Goal: Information Seeking & Learning: Learn about a topic

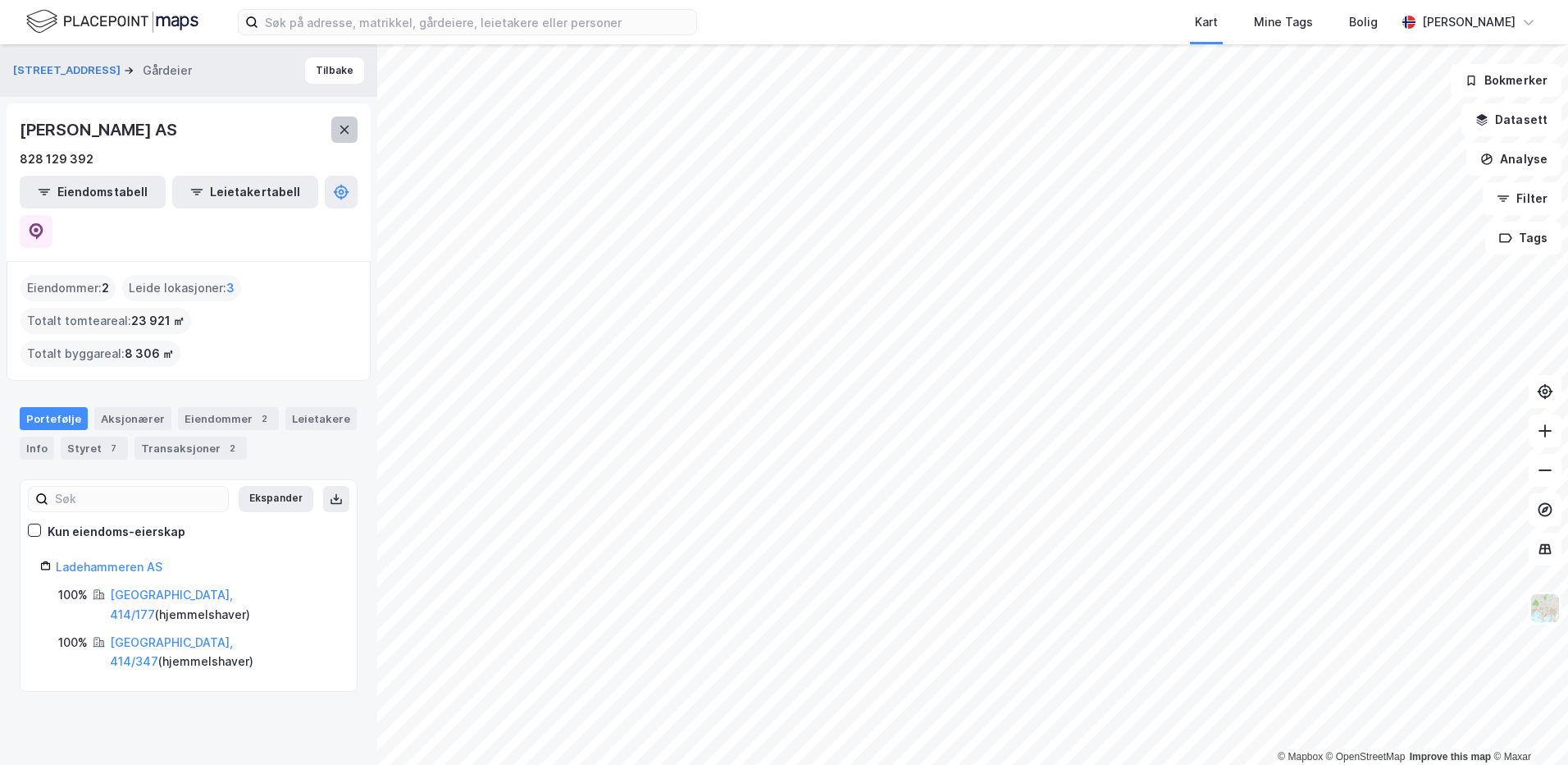
click at [335, 125] on button at bounding box center [344, 129] width 26 height 26
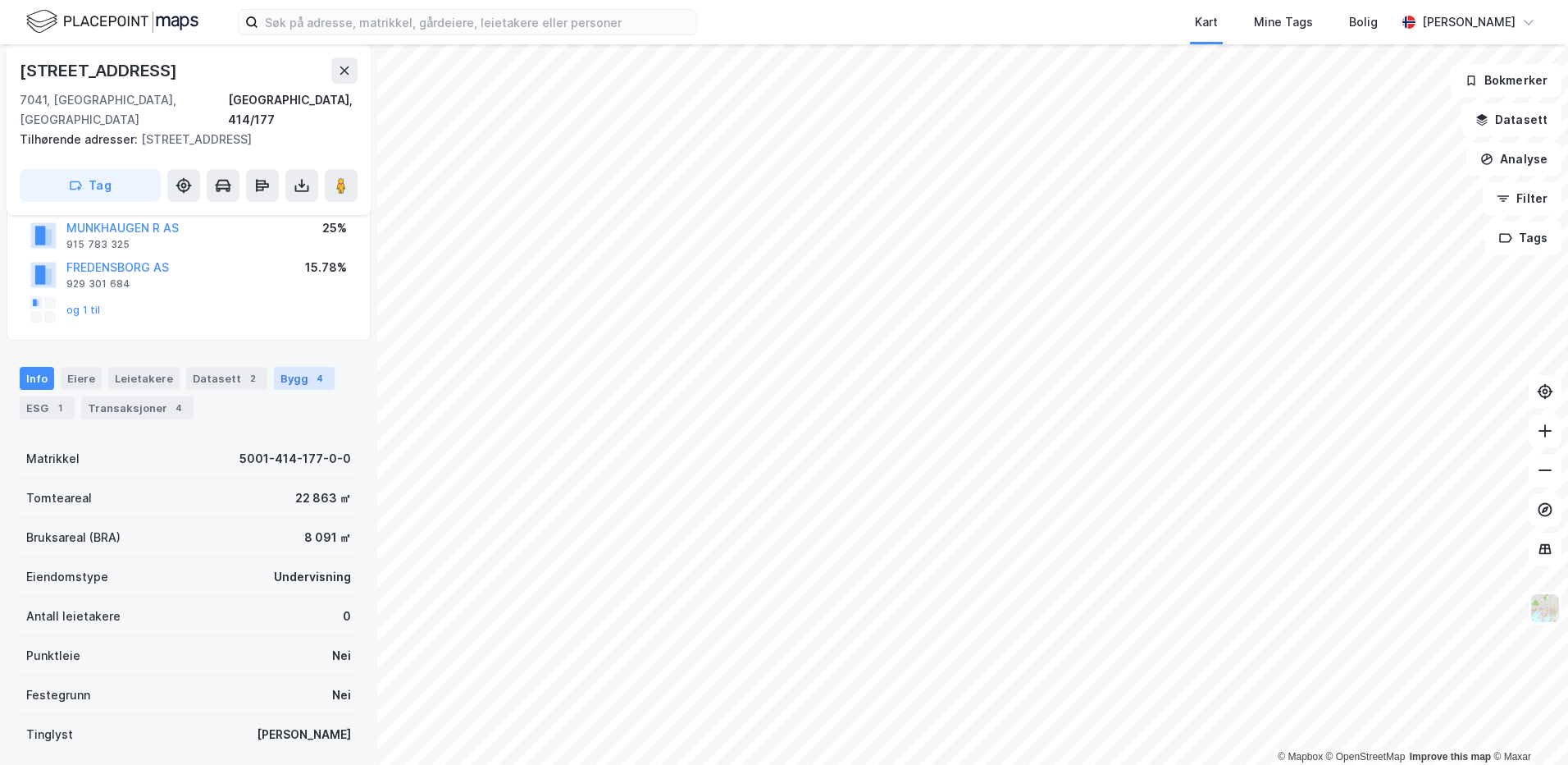
click at [318, 377] on div "Bygg 4" at bounding box center [305, 378] width 61 height 23
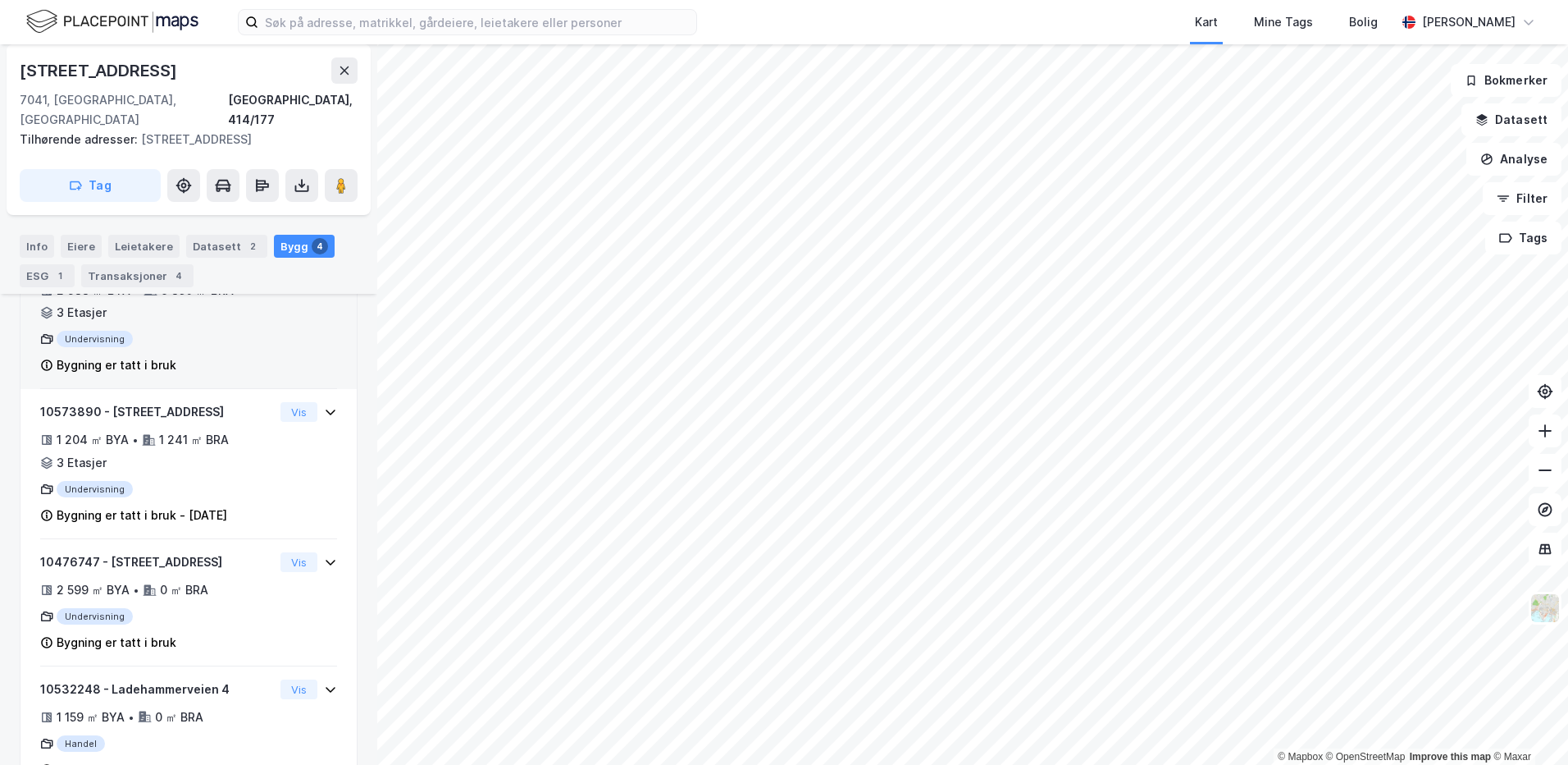
scroll to position [492, 0]
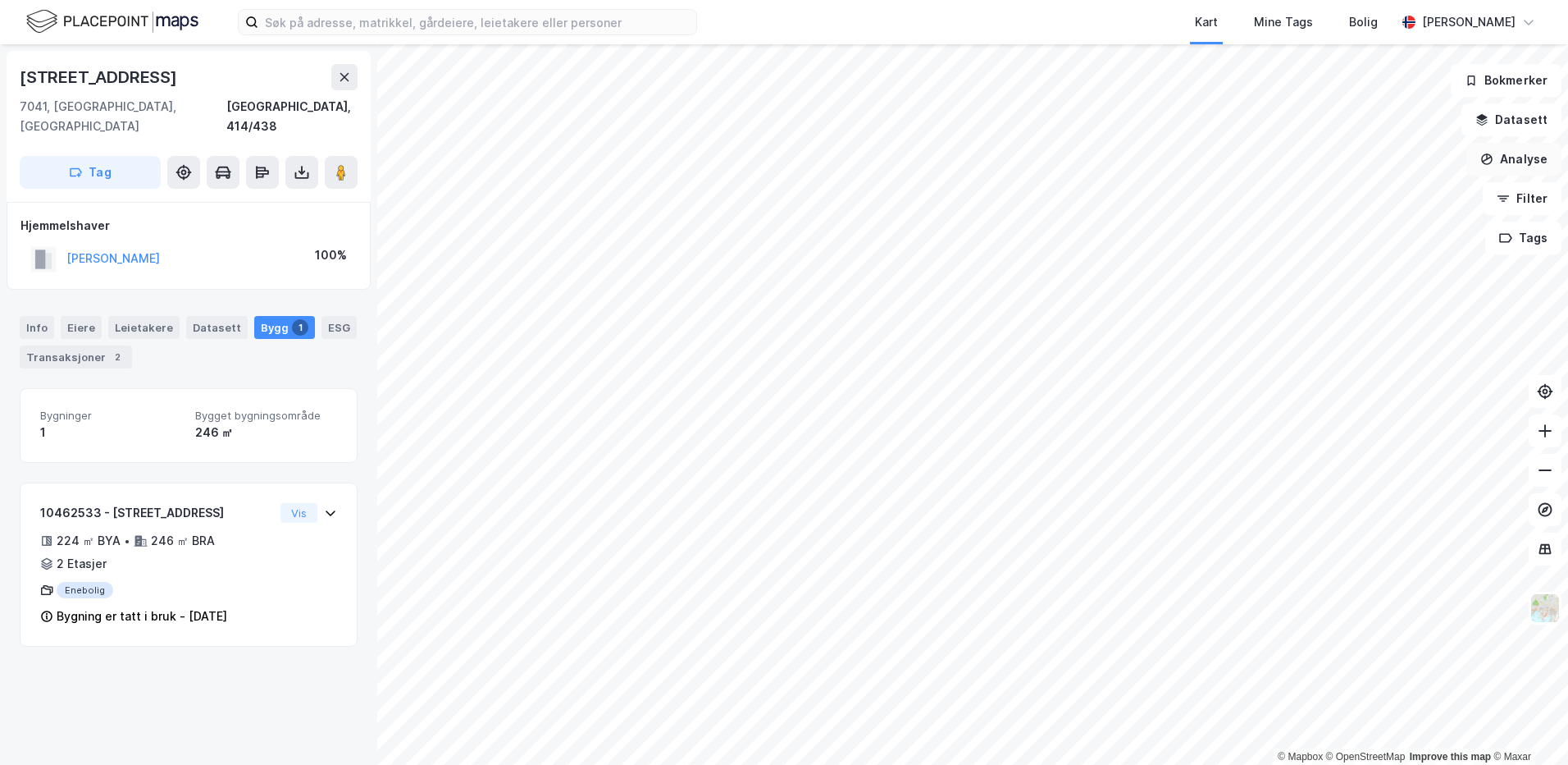
click at [1514, 160] on button "Analyse" at bounding box center [1515, 159] width 95 height 32
click at [1514, 127] on button "Datasett" at bounding box center [1512, 119] width 100 height 32
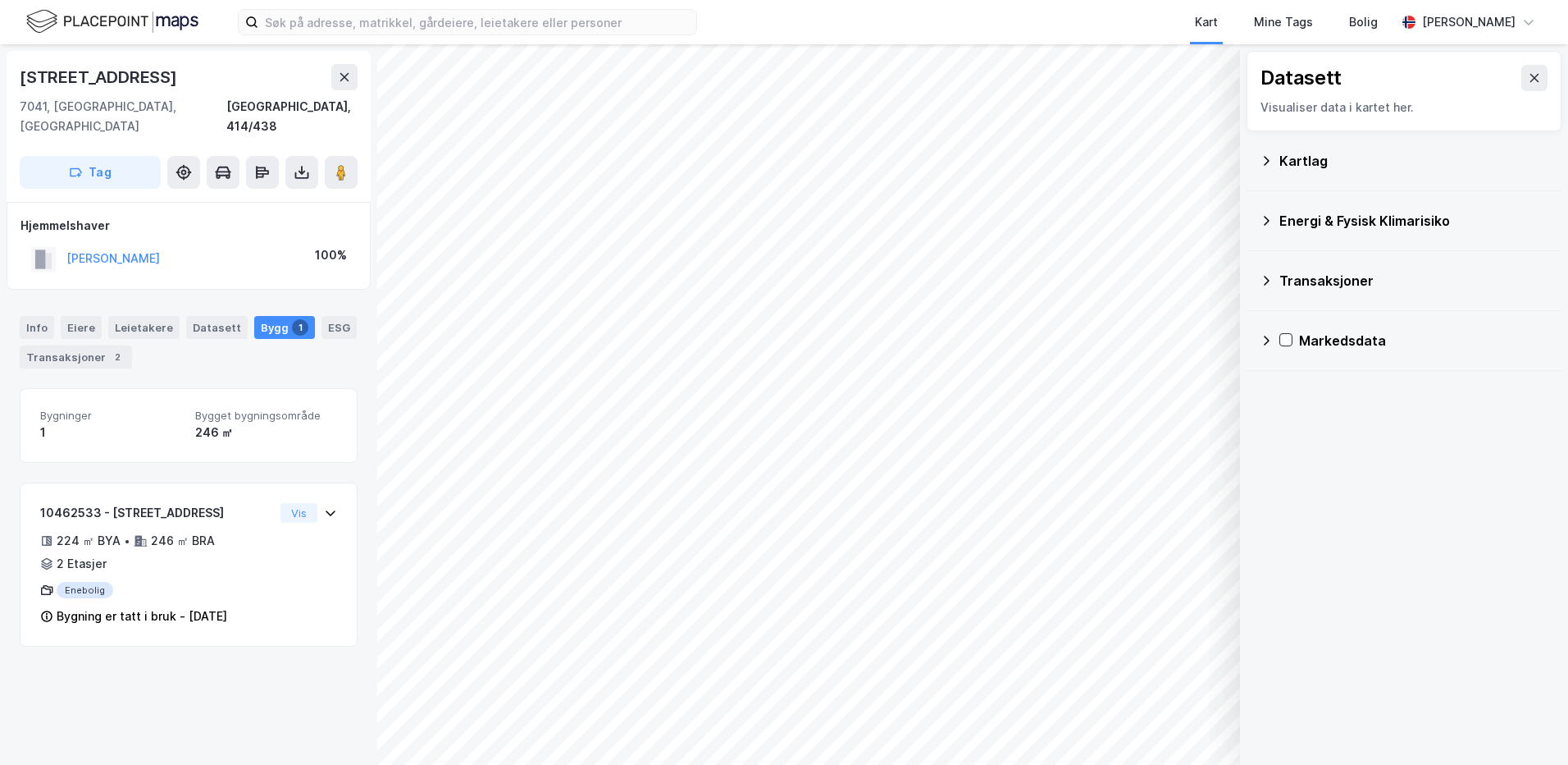
click at [1285, 176] on div "Kartlag" at bounding box center [1404, 160] width 288 height 39
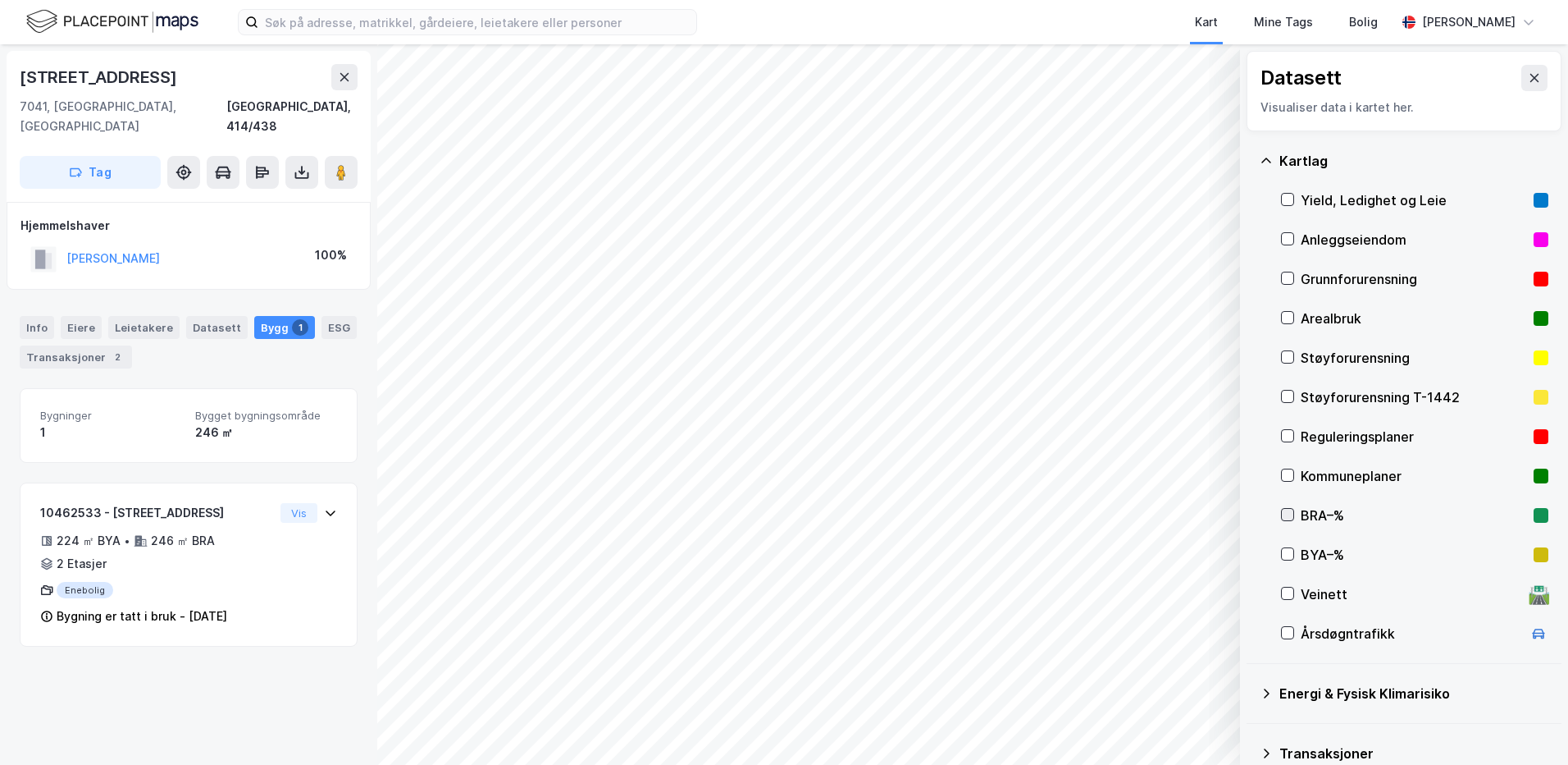
click at [1283, 521] on icon at bounding box center [1288, 515] width 11 height 11
click at [1289, 556] on icon at bounding box center [1288, 554] width 11 height 11
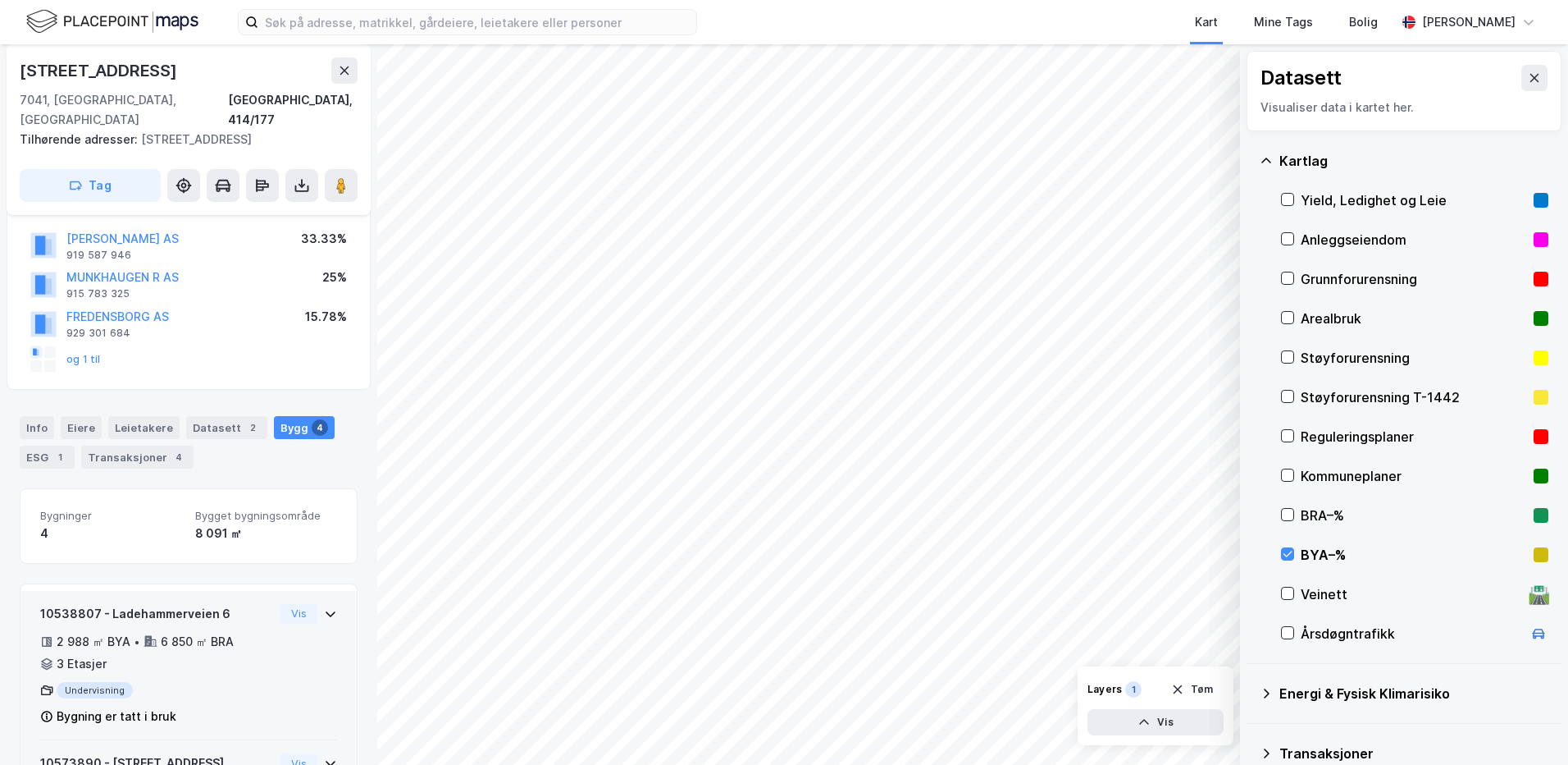
scroll to position [111, 0]
